Goal: Task Accomplishment & Management: Use online tool/utility

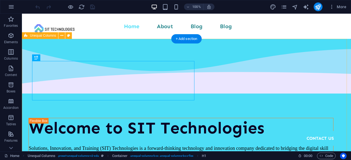
scroll to position [167, 0]
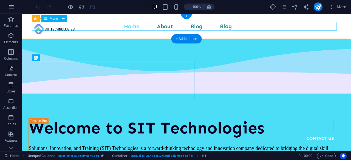
click at [224, 27] on nav "Home About Blog Blog Contact Us" at bounding box center [186, 26] width 305 height 9
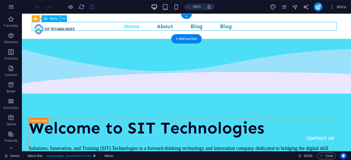
drag, startPoint x: 224, startPoint y: 27, endPoint x: 146, endPoint y: 31, distance: 78.3
click at [224, 28] on nav "Home About Blog Blog Contact Us" at bounding box center [186, 26] width 305 height 9
click at [146, 31] on div "Home About Blog Blog Contact Us" at bounding box center [186, 26] width 329 height 25
select select
select select "1"
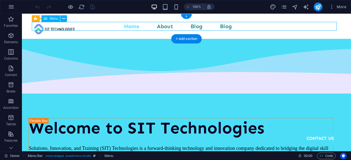
select select
select select "2"
select select
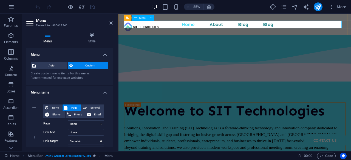
click at [295, 27] on nav "Home About Blog Blog Contact Us" at bounding box center [255, 26] width 261 height 9
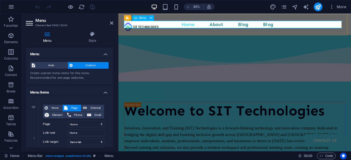
click at [295, 27] on nav "Home About Blog Blog Contact Us" at bounding box center [255, 26] width 261 height 9
click at [229, 26] on nav "Home About Blog Blog Contact Us" at bounding box center [255, 26] width 261 height 9
click at [262, 26] on nav "Home About Blog Blog Contact Us" at bounding box center [255, 26] width 261 height 9
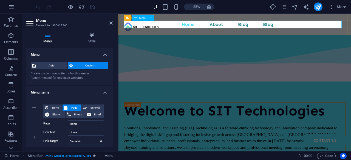
click at [262, 26] on nav "Home About Blog Blog Contact Us" at bounding box center [255, 26] width 261 height 9
click at [91, 107] on span "External" at bounding box center [95, 108] width 14 height 7
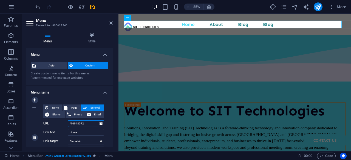
select select "blank"
select select
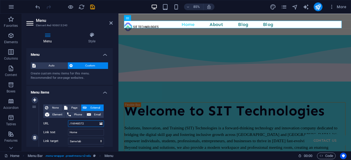
select select
click at [73, 107] on span "Page" at bounding box center [74, 108] width 10 height 7
select select
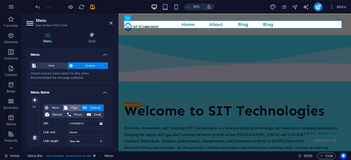
select select
drag, startPoint x: 83, startPoint y: 126, endPoint x: 87, endPoint y: 125, distance: 5.0
click at [83, 126] on select "Home About Contact Us" at bounding box center [86, 124] width 36 height 7
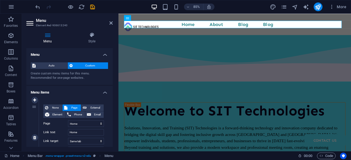
click at [57, 121] on label "Page" at bounding box center [55, 124] width 25 height 7
click at [68, 121] on select "Home About Contact Us" at bounding box center [86, 124] width 36 height 7
click at [57, 121] on label "Page" at bounding box center [55, 124] width 25 height 7
click at [68, 121] on select "Home About Contact Us" at bounding box center [86, 124] width 36 height 7
click at [84, 40] on h4 "Style" at bounding box center [92, 38] width 42 height 12
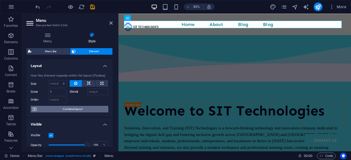
scroll to position [82, 0]
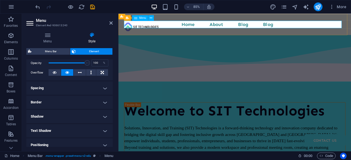
click at [289, 24] on nav "Home About Blog Blog Contact Us" at bounding box center [255, 26] width 261 height 9
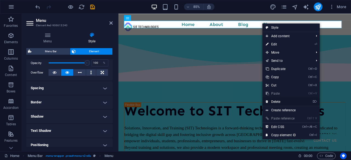
click at [280, 101] on link "⌦ Delete" at bounding box center [280, 102] width 37 height 8
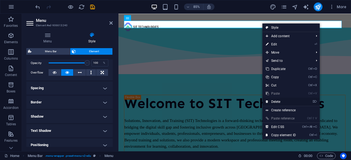
select select "px"
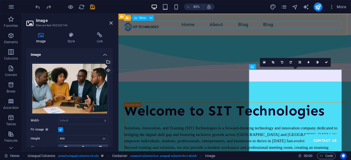
click at [288, 27] on nav "Home About Blog Blog Contact Us" at bounding box center [255, 26] width 261 height 9
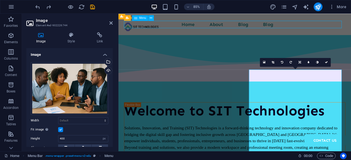
click at [288, 27] on nav "Home About Blog Blog Contact Us" at bounding box center [255, 26] width 261 height 9
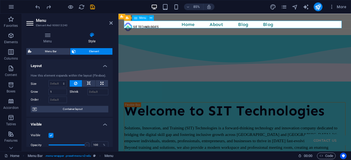
click at [293, 26] on nav "Home About Blog Blog Contact Us" at bounding box center [255, 26] width 261 height 9
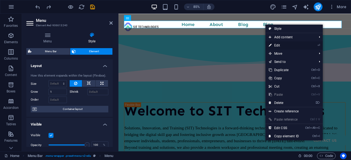
click at [277, 43] on link "⏎ Edit" at bounding box center [284, 45] width 37 height 8
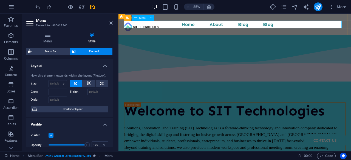
click at [297, 27] on nav "Home About Blog Blog Contact Us" at bounding box center [255, 26] width 261 height 9
drag, startPoint x: 293, startPoint y: 25, endPoint x: 287, endPoint y: 27, distance: 6.3
click at [289, 26] on nav "Home About Blog Blog Contact Us" at bounding box center [255, 26] width 261 height 9
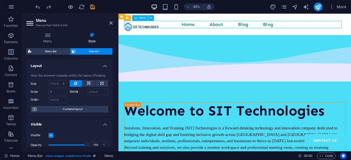
drag, startPoint x: 287, startPoint y: 27, endPoint x: 291, endPoint y: 27, distance: 4.1
click at [291, 27] on nav "Home About Blog Blog Contact Us" at bounding box center [255, 26] width 261 height 9
click at [288, 23] on nav "Home About Blog Blog Contact Us" at bounding box center [255, 26] width 261 height 9
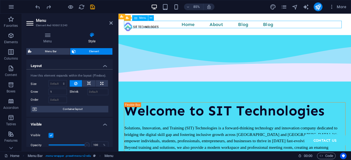
click at [288, 23] on nav "Home About Blog Blog Contact Us" at bounding box center [255, 26] width 261 height 9
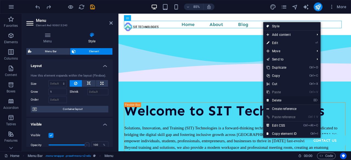
click at [277, 99] on link "⌦ Delete" at bounding box center [281, 101] width 37 height 8
select select "px"
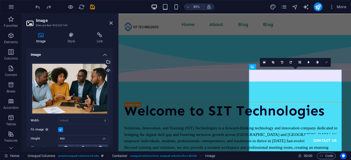
click at [324, 60] on link at bounding box center [326, 62] width 9 height 9
select select "multiple-waves"
select select "em"
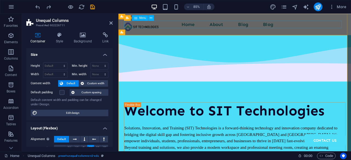
click at [295, 28] on nav "Home About Blog Blog Contact Us" at bounding box center [255, 26] width 261 height 9
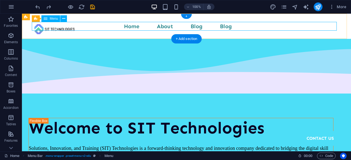
drag, startPoint x: 175, startPoint y: 25, endPoint x: 172, endPoint y: 26, distance: 3.3
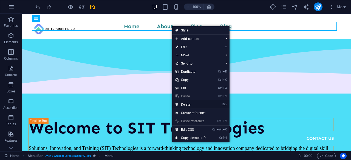
click at [204, 103] on link "⌦ Delete" at bounding box center [190, 105] width 37 height 8
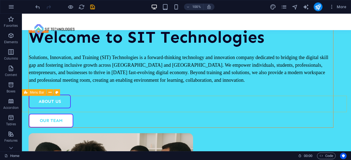
scroll to position [0, 0]
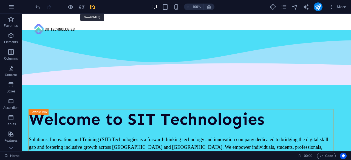
click at [312, 9] on div "More" at bounding box center [309, 6] width 79 height 9
